Goal: Find specific page/section: Find specific page/section

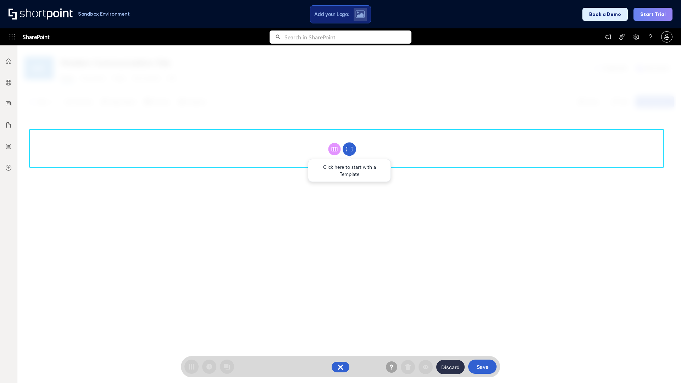
click at [349, 149] on circle at bounding box center [348, 149] width 13 height 13
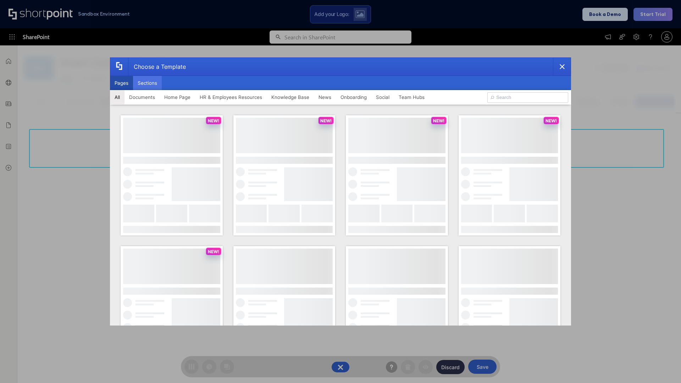
click at [147, 83] on button "Sections" at bounding box center [147, 83] width 29 height 14
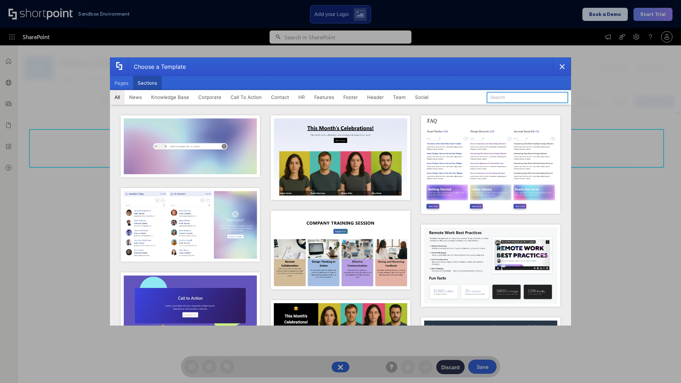
type input "Contact Cta"
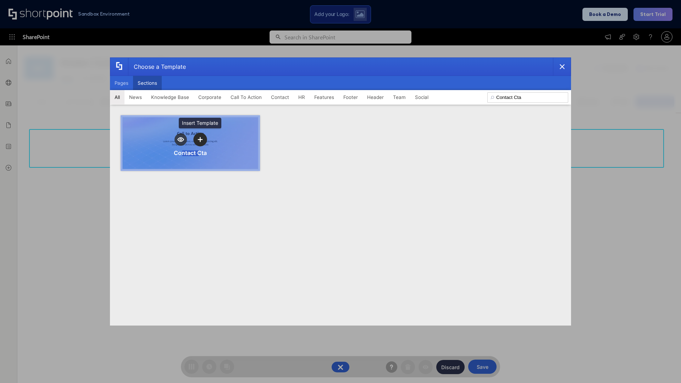
click at [200, 139] on icon "template selector" at bounding box center [199, 139] width 5 height 5
